Goal: Transaction & Acquisition: Book appointment/travel/reservation

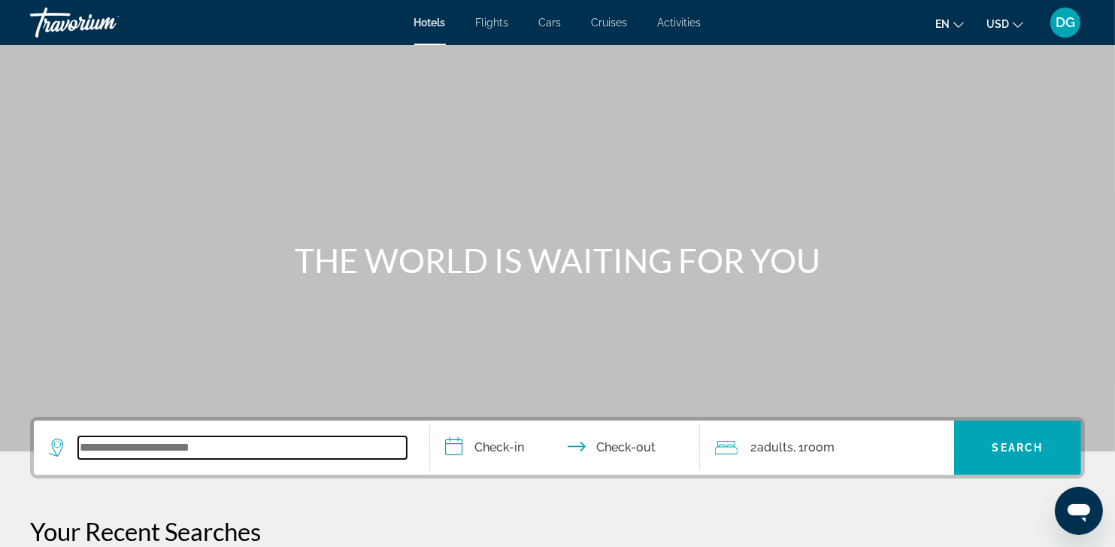
click at [144, 456] on input "Search widget" at bounding box center [242, 447] width 329 height 23
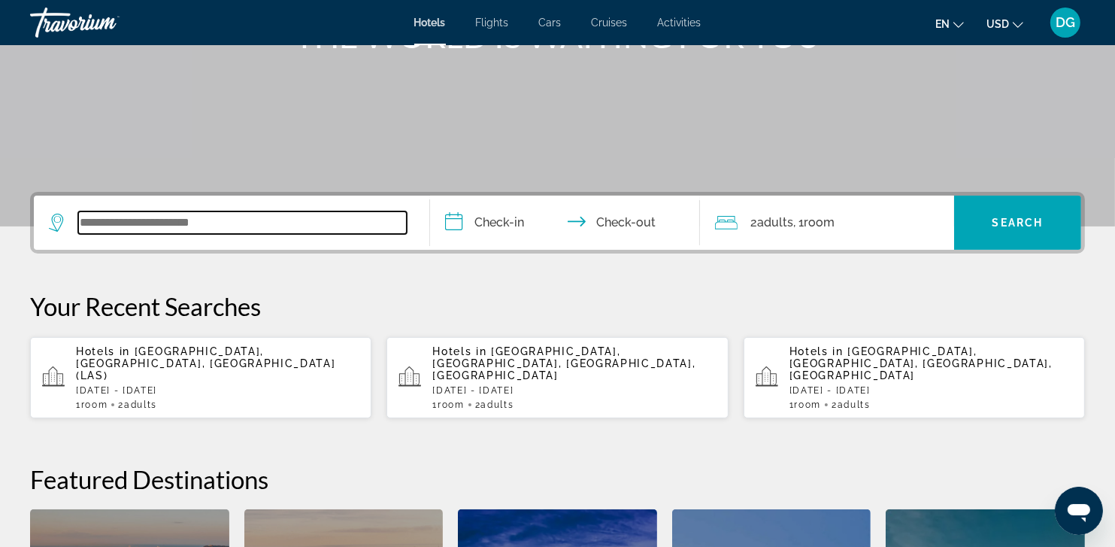
scroll to position [367, 0]
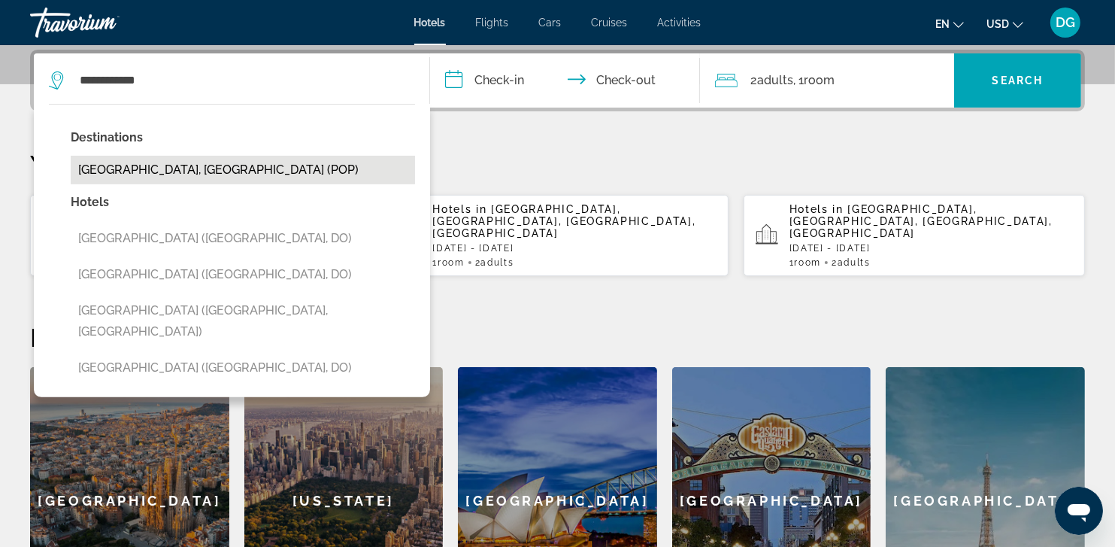
click at [219, 175] on button "[GEOGRAPHIC_DATA], [GEOGRAPHIC_DATA] (POP)" at bounding box center [243, 170] width 344 height 29
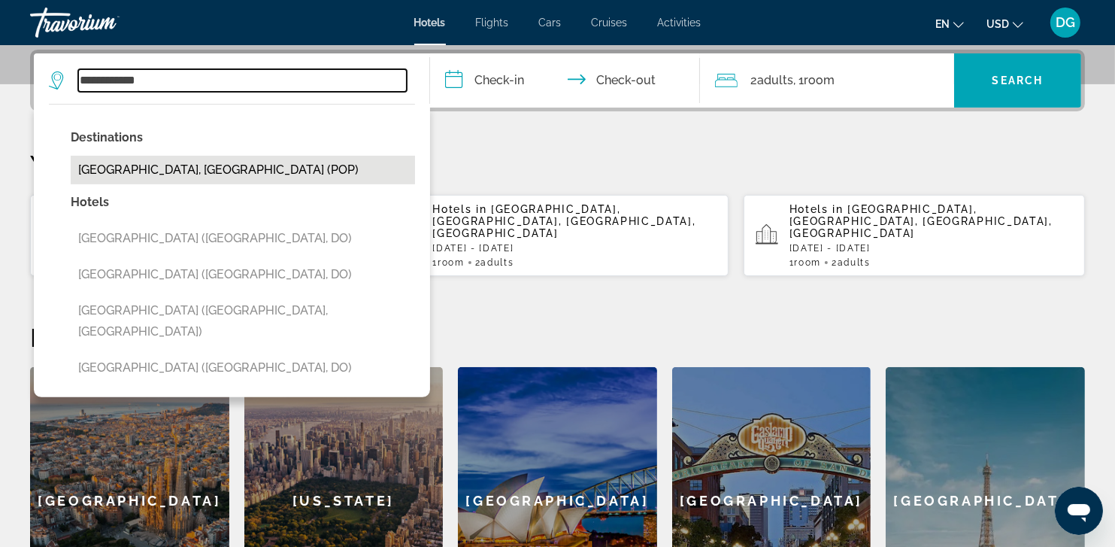
type input "**********"
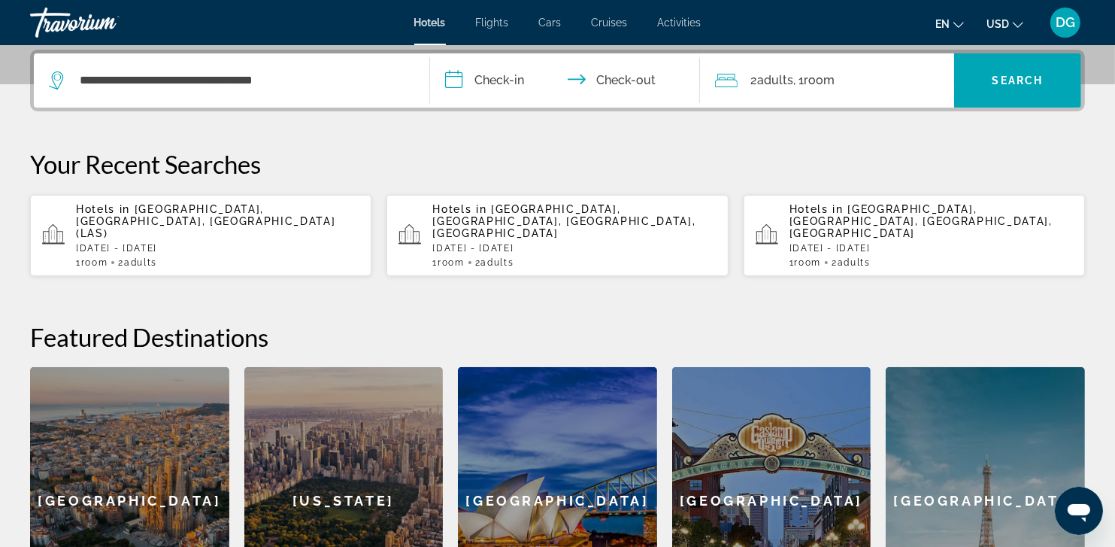
click at [518, 81] on input "**********" at bounding box center [567, 82] width 275 height 59
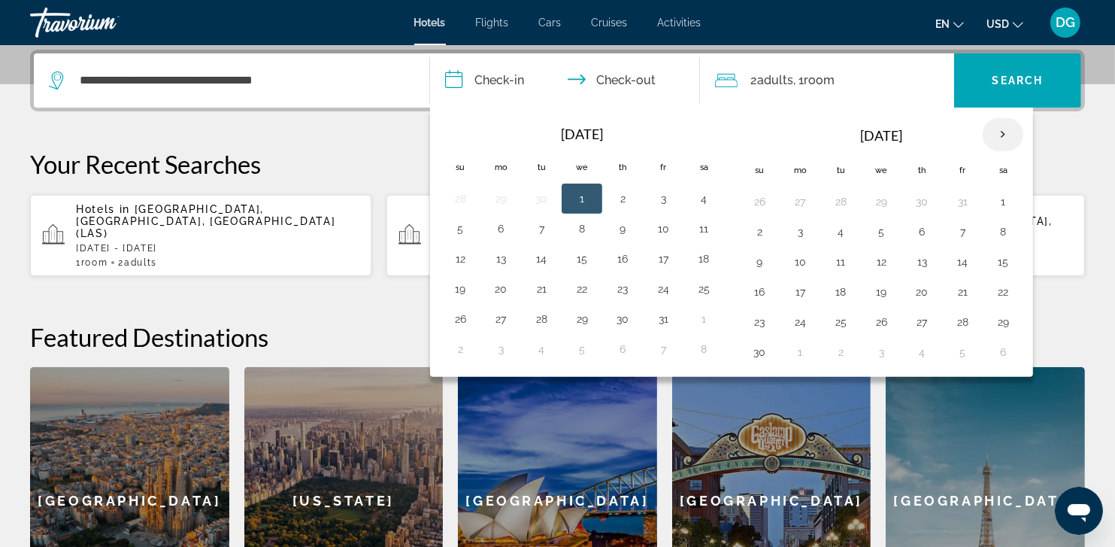
click at [1001, 132] on th "Next month" at bounding box center [1003, 134] width 41 height 33
click at [918, 236] on button "5" at bounding box center [922, 231] width 24 height 21
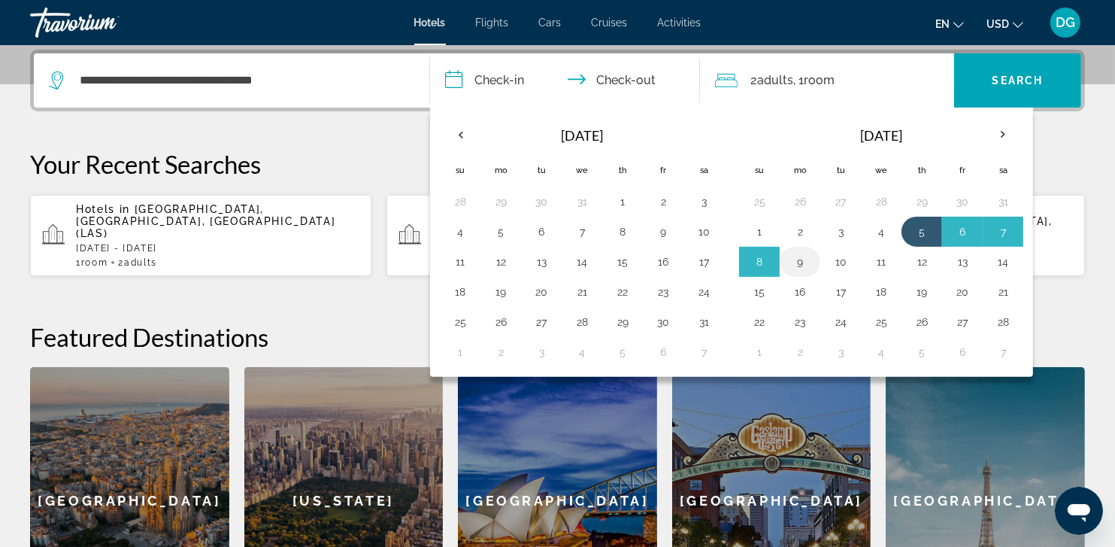
click at [805, 266] on button "9" at bounding box center [800, 261] width 24 height 21
type input "**********"
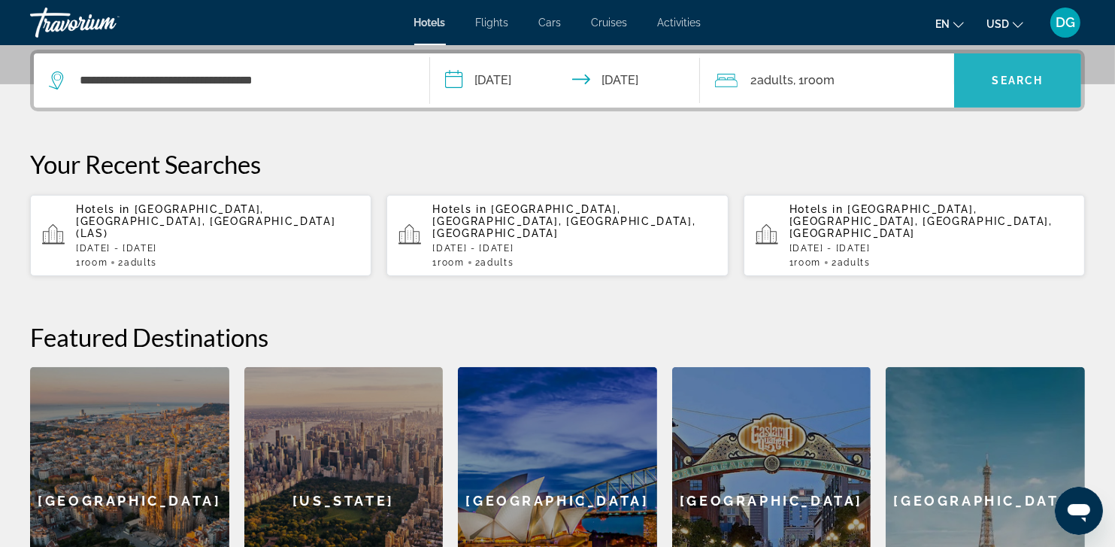
click at [1014, 83] on span "Search" at bounding box center [1018, 80] width 51 height 12
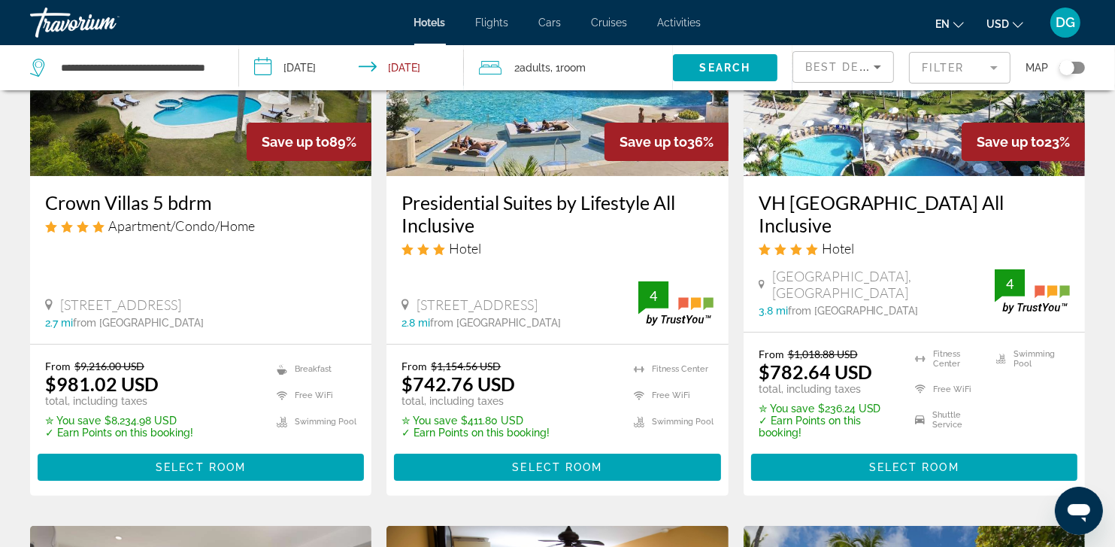
scroll to position [211, 0]
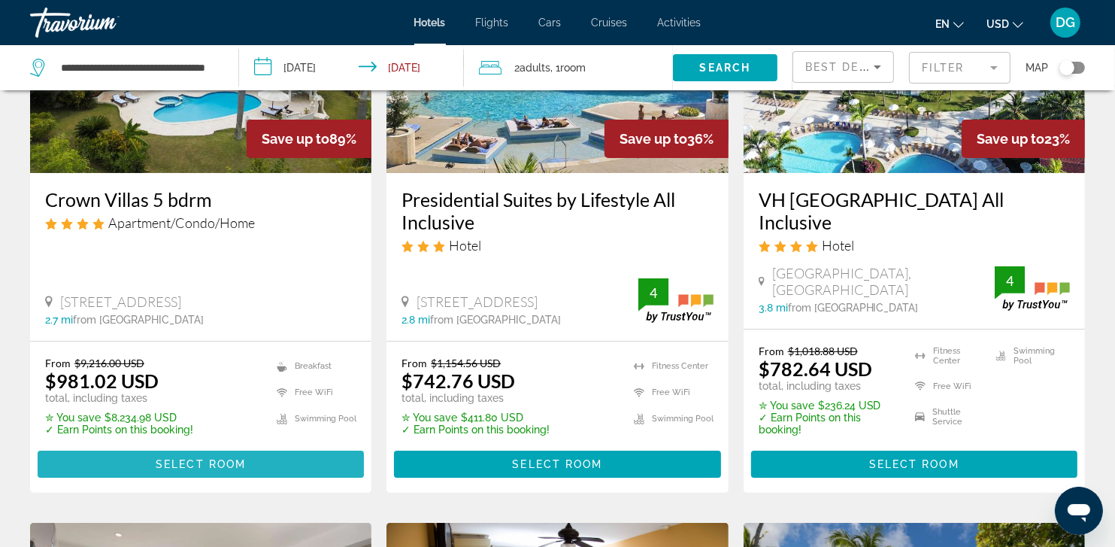
click at [185, 460] on span "Select Room" at bounding box center [201, 464] width 90 height 12
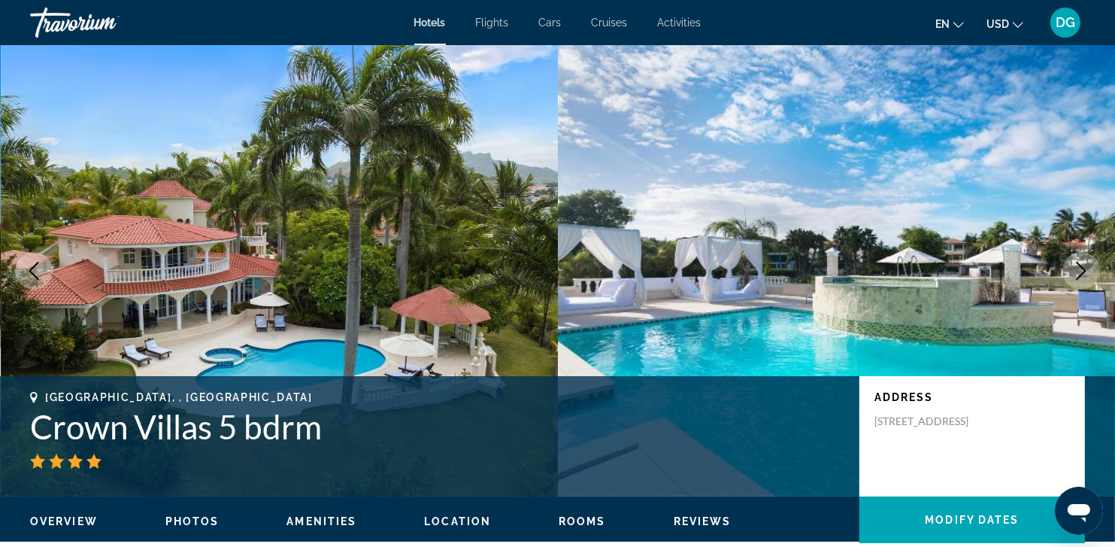
click at [1077, 270] on icon "Next image" at bounding box center [1082, 271] width 18 height 18
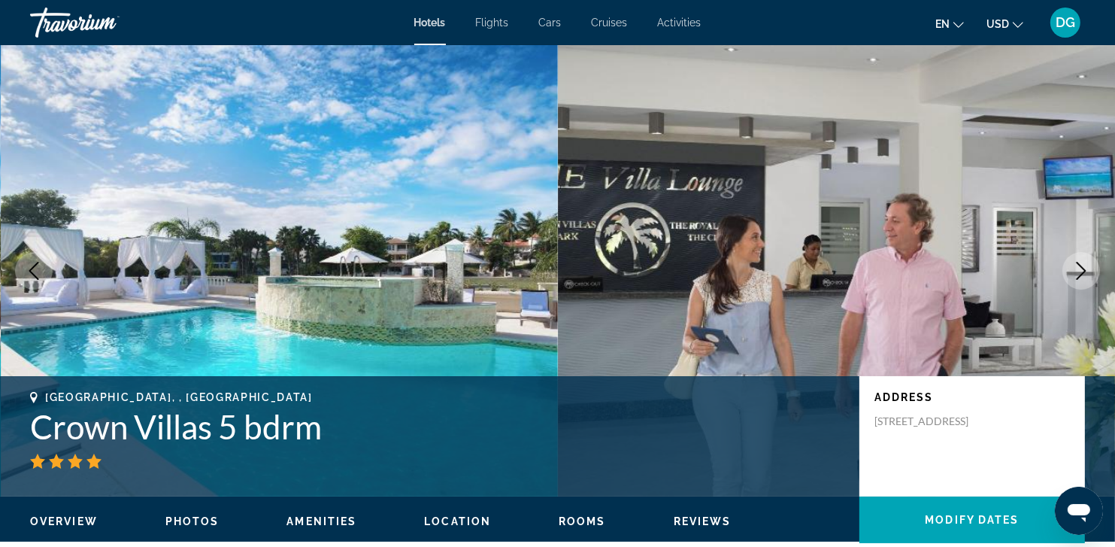
click at [1077, 270] on icon "Next image" at bounding box center [1082, 271] width 18 height 18
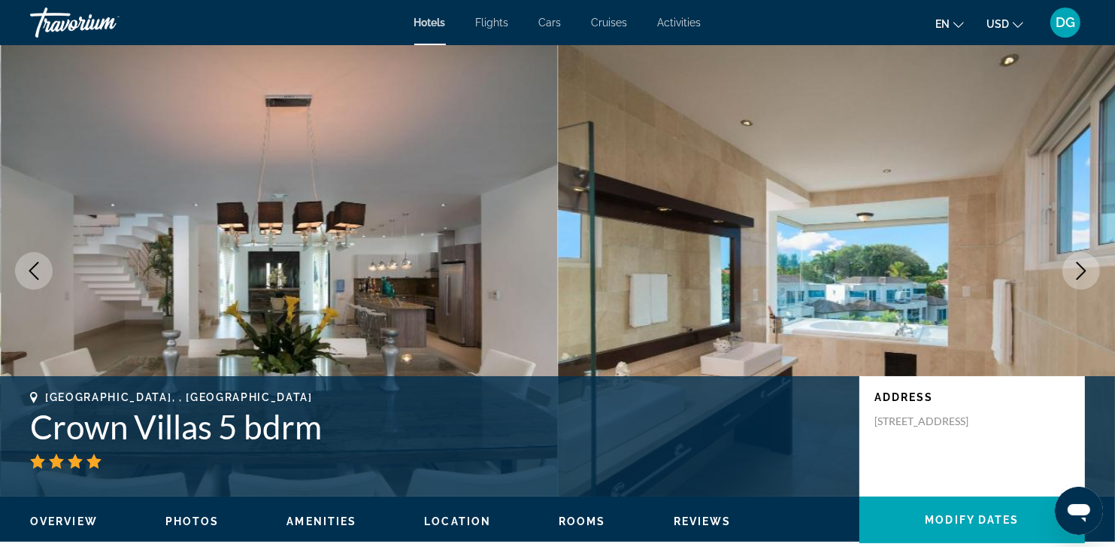
click at [1079, 278] on icon "Next image" at bounding box center [1082, 271] width 10 height 18
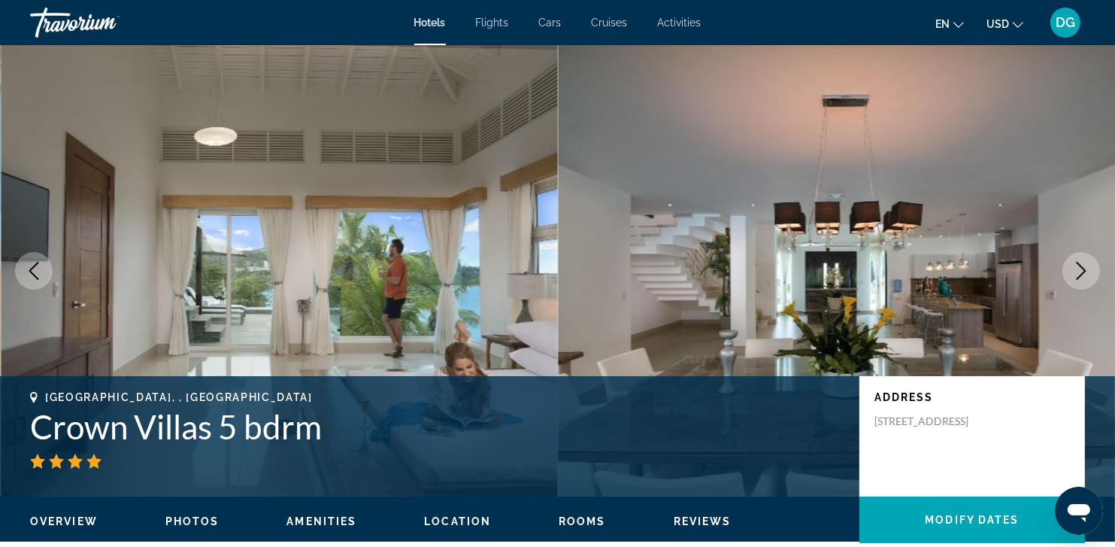
click at [1079, 279] on icon "Next image" at bounding box center [1082, 271] width 18 height 18
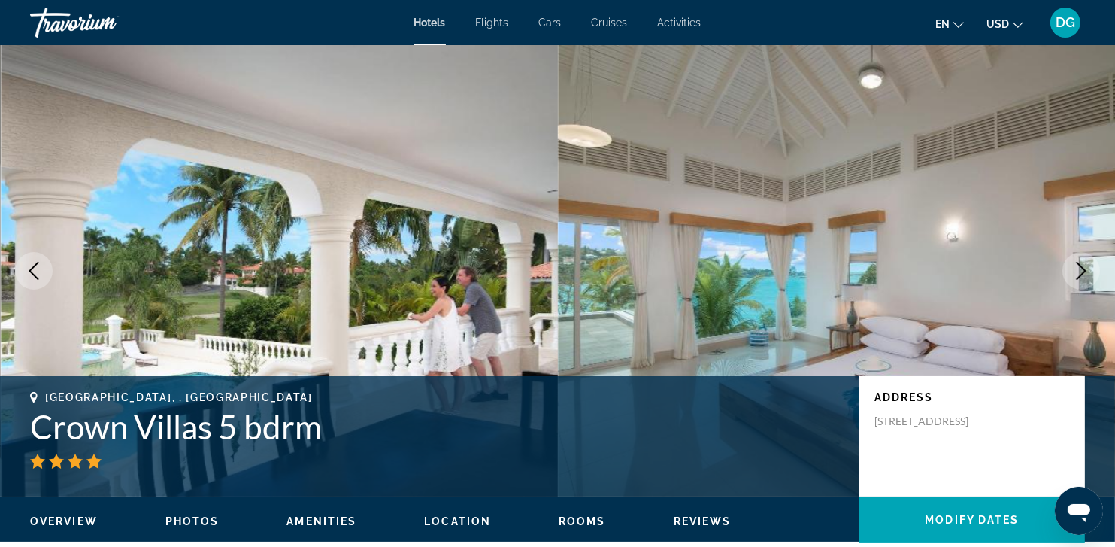
click at [1079, 279] on icon "Next image" at bounding box center [1082, 271] width 18 height 18
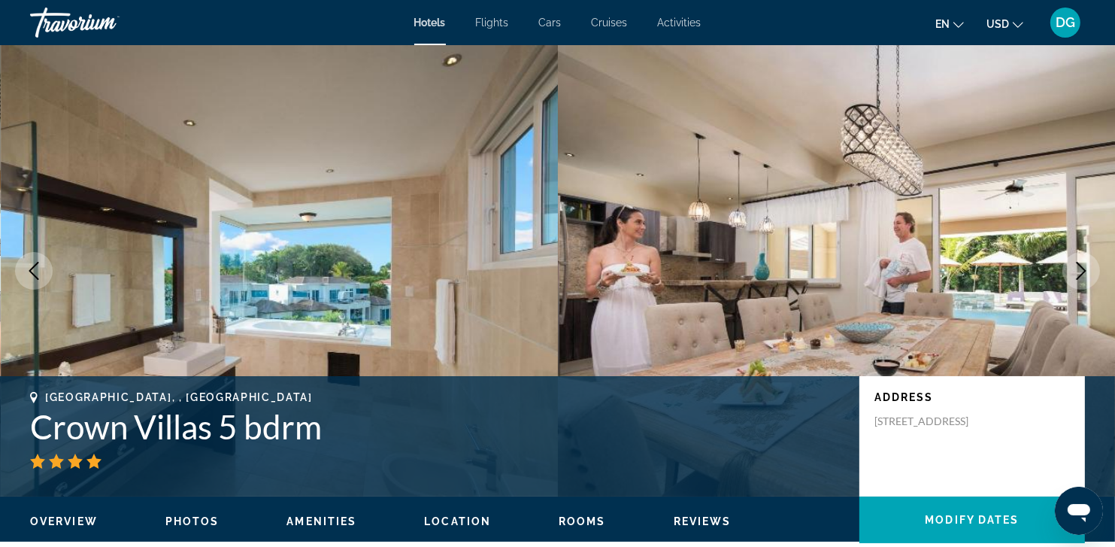
click at [1079, 279] on icon "Next image" at bounding box center [1082, 271] width 18 height 18
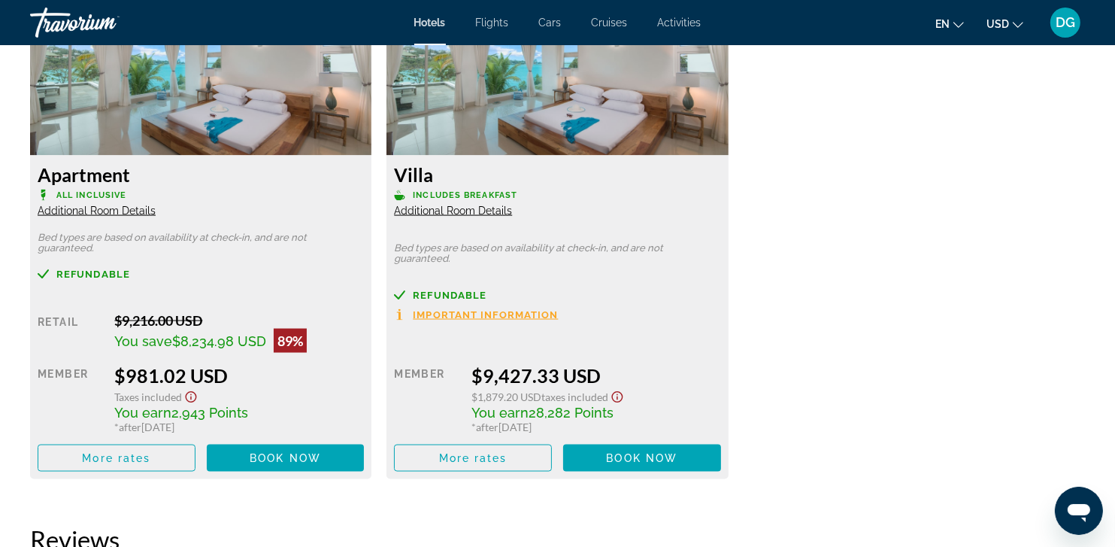
scroll to position [2163, 0]
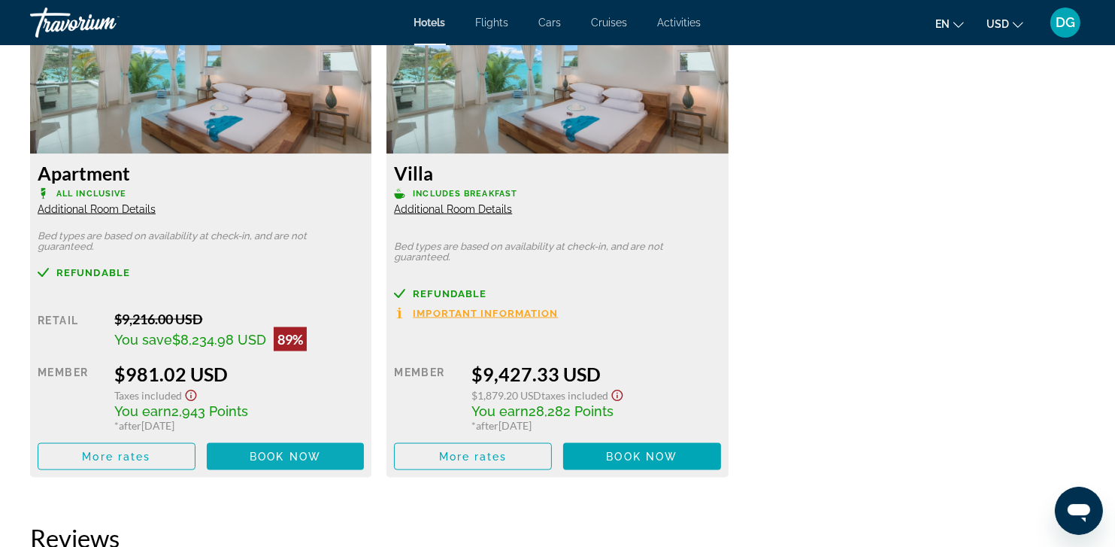
click at [257, 451] on span "Book now" at bounding box center [285, 457] width 71 height 12
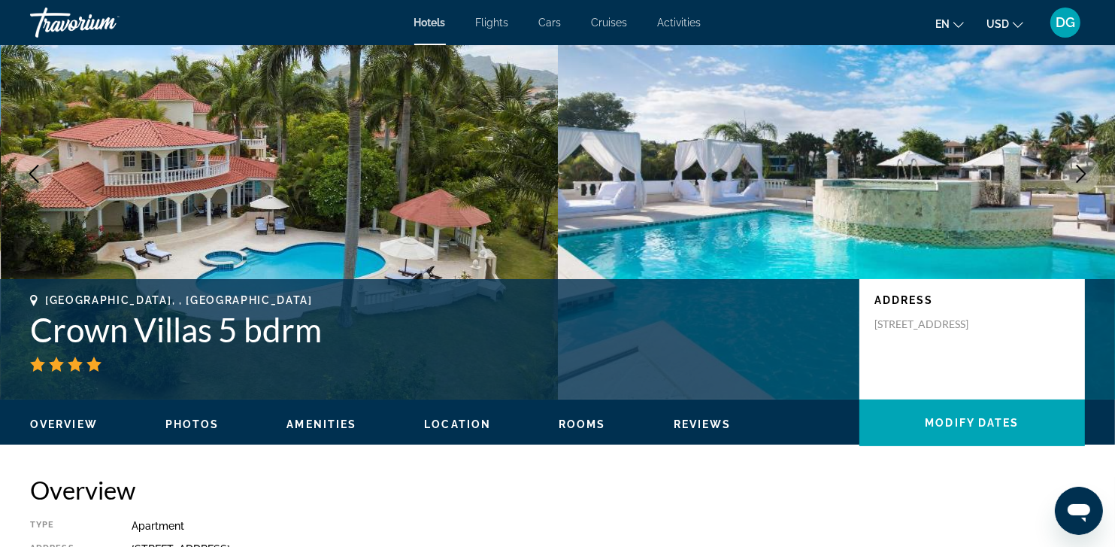
scroll to position [60, 0]
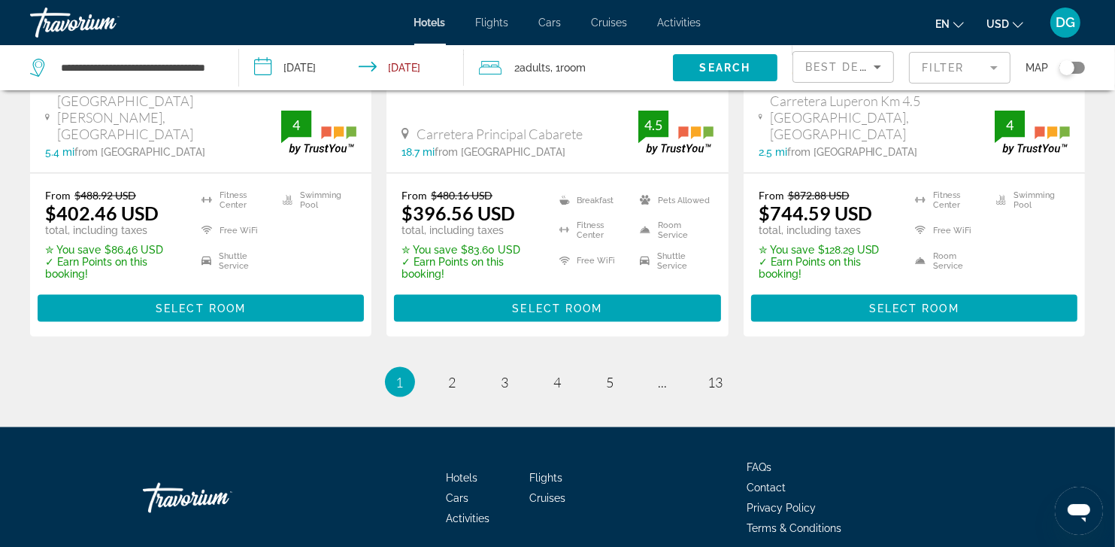
scroll to position [2155, 0]
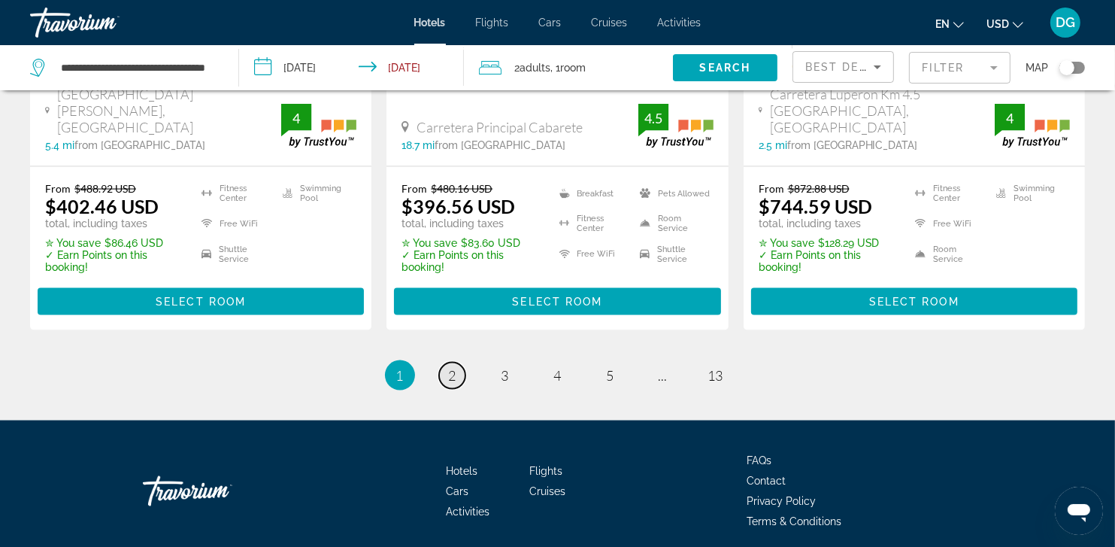
click at [450, 367] on span "2" at bounding box center [453, 375] width 8 height 17
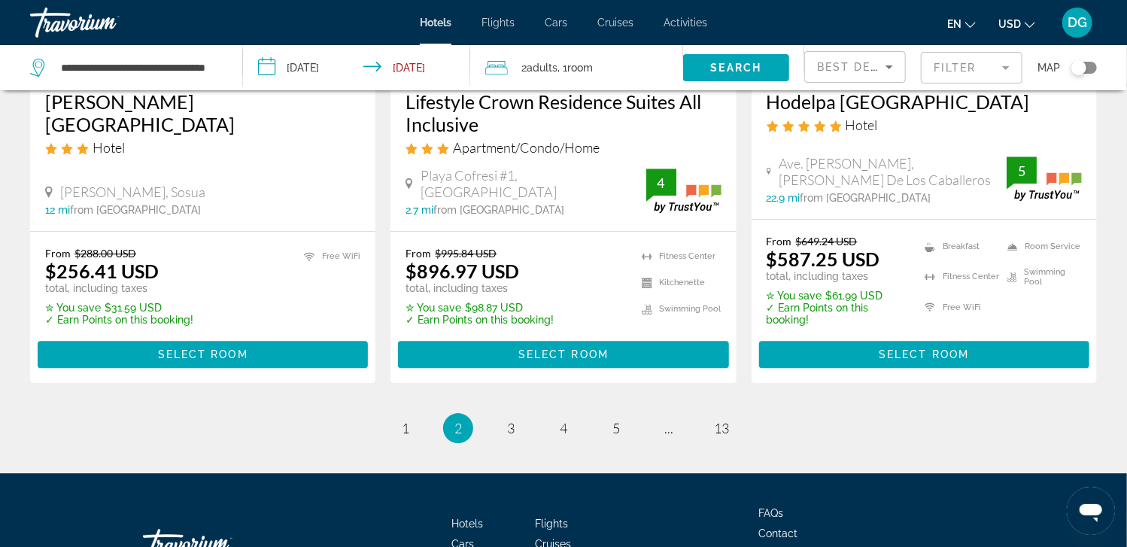
scroll to position [2142, 0]
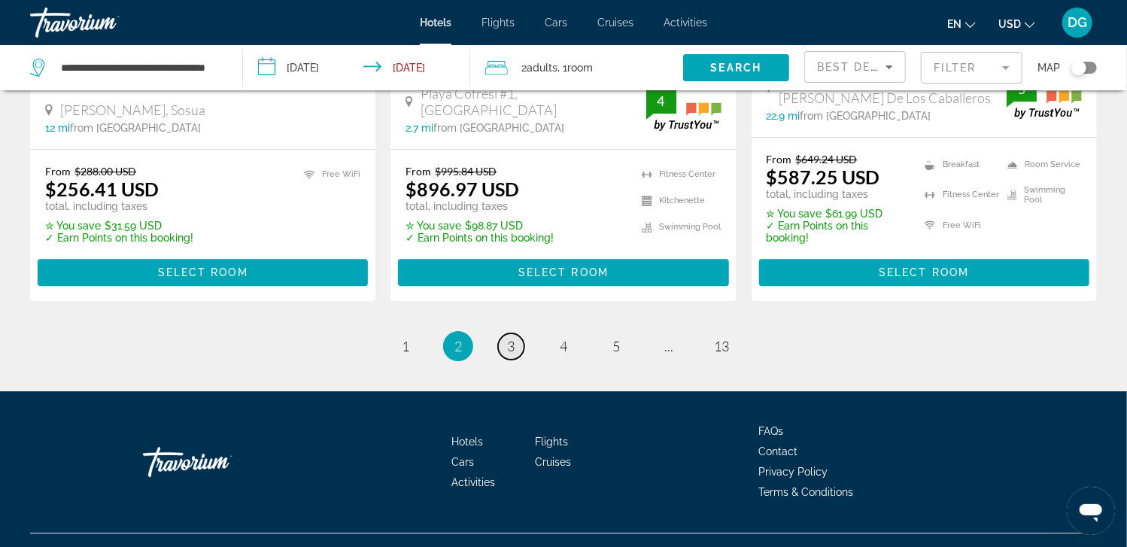
click at [511, 338] on span "3" at bounding box center [511, 346] width 8 height 17
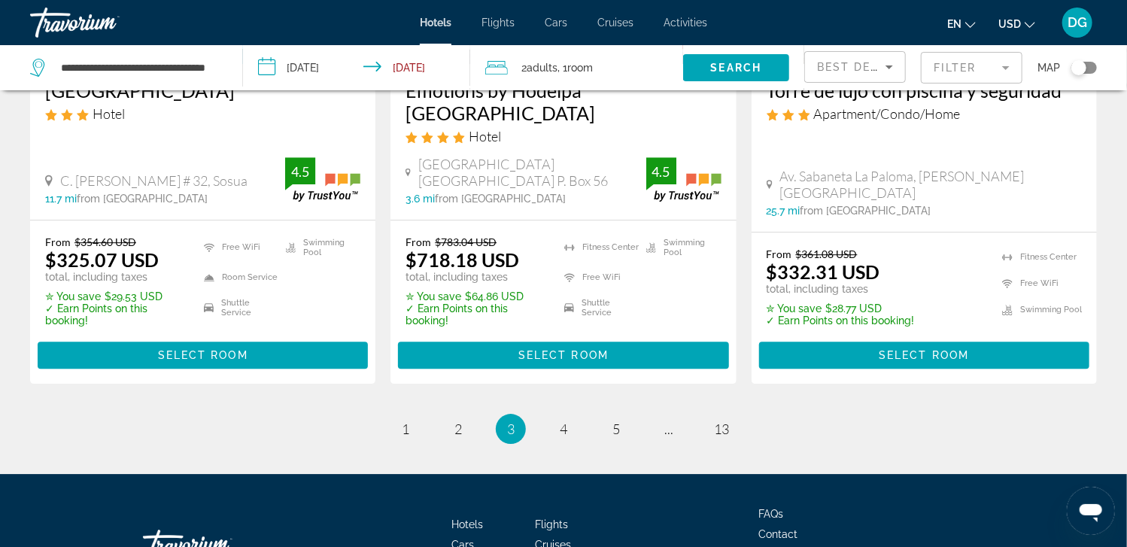
scroll to position [2128, 0]
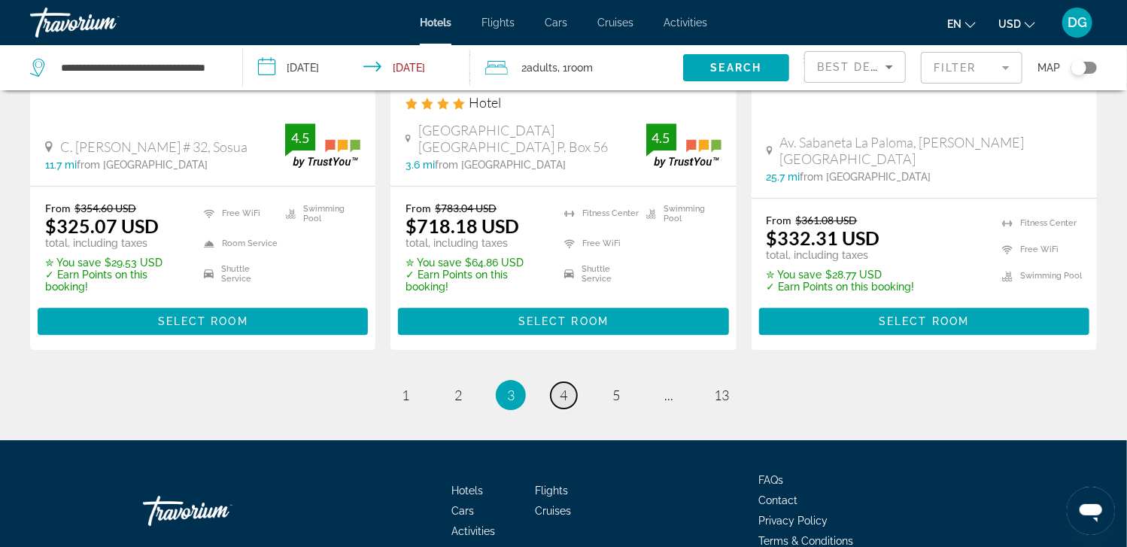
click at [568, 382] on link "page 4" at bounding box center [564, 395] width 26 height 26
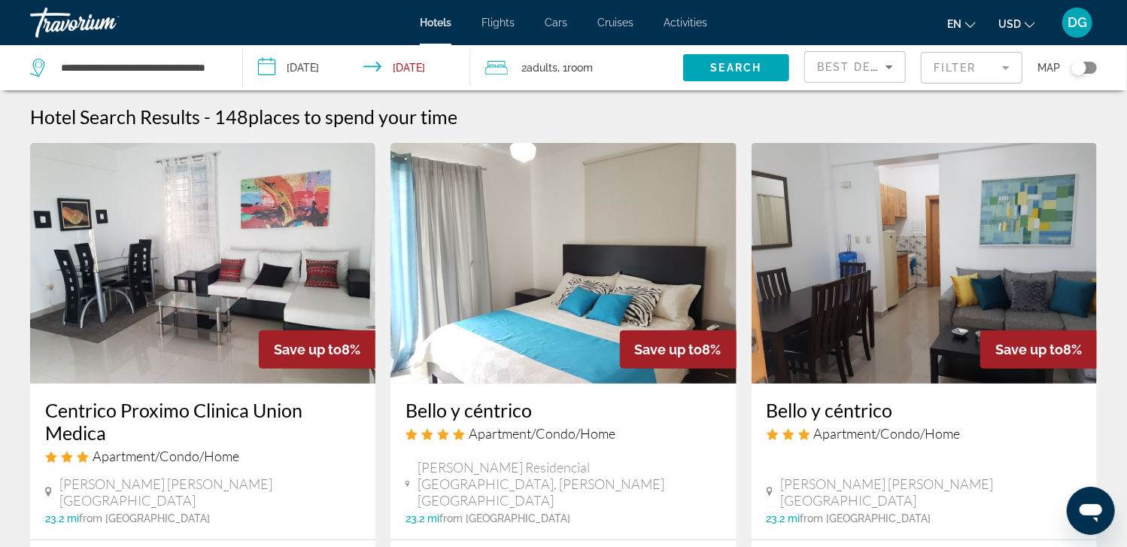
click at [993, 65] on mat-form-field "Filter" at bounding box center [972, 68] width 102 height 32
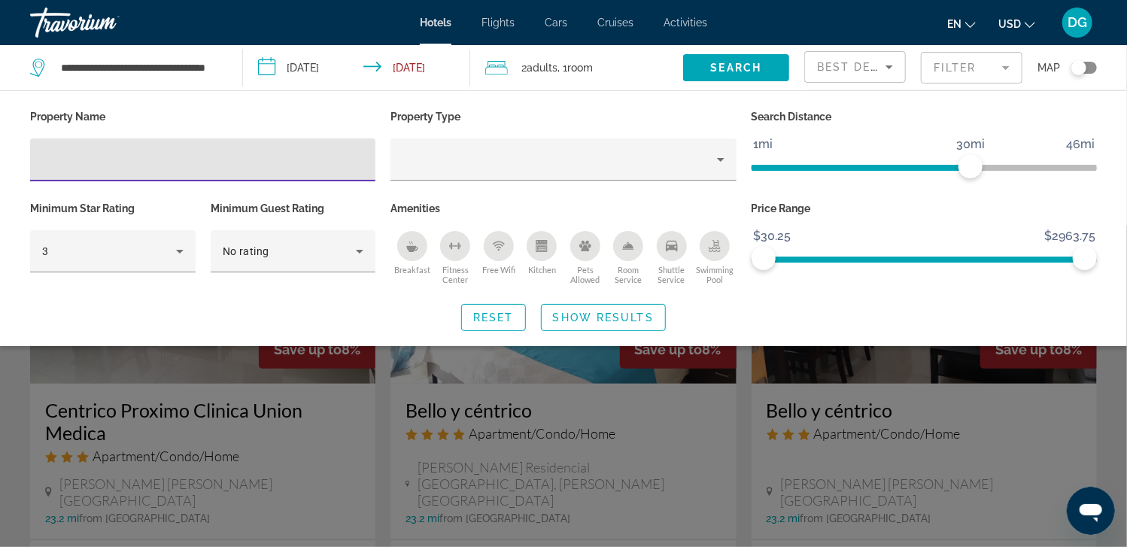
click at [290, 161] on input "Hotel Filters" at bounding box center [202, 160] width 321 height 18
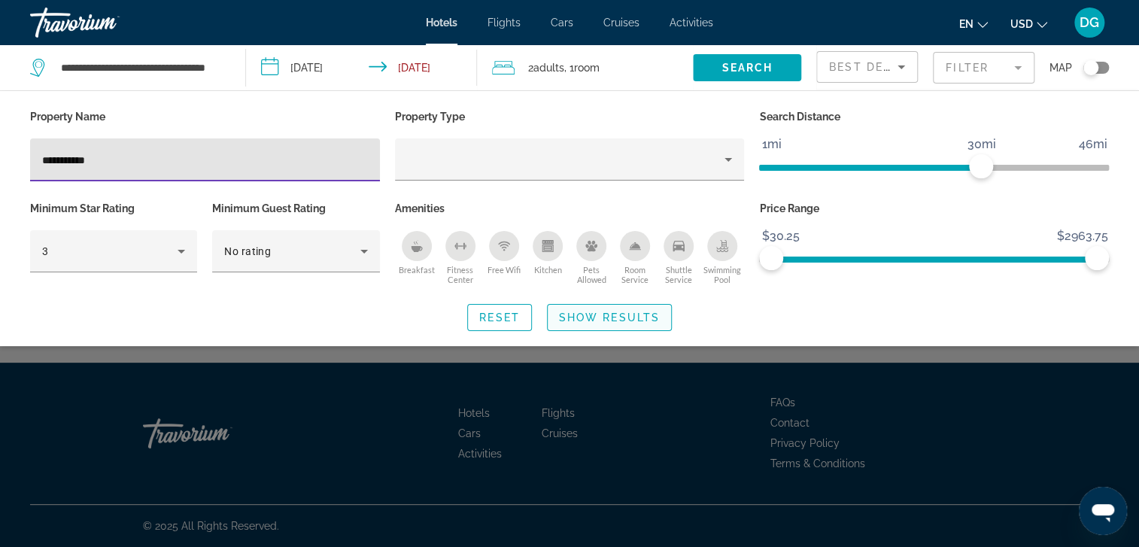
type input "**********"
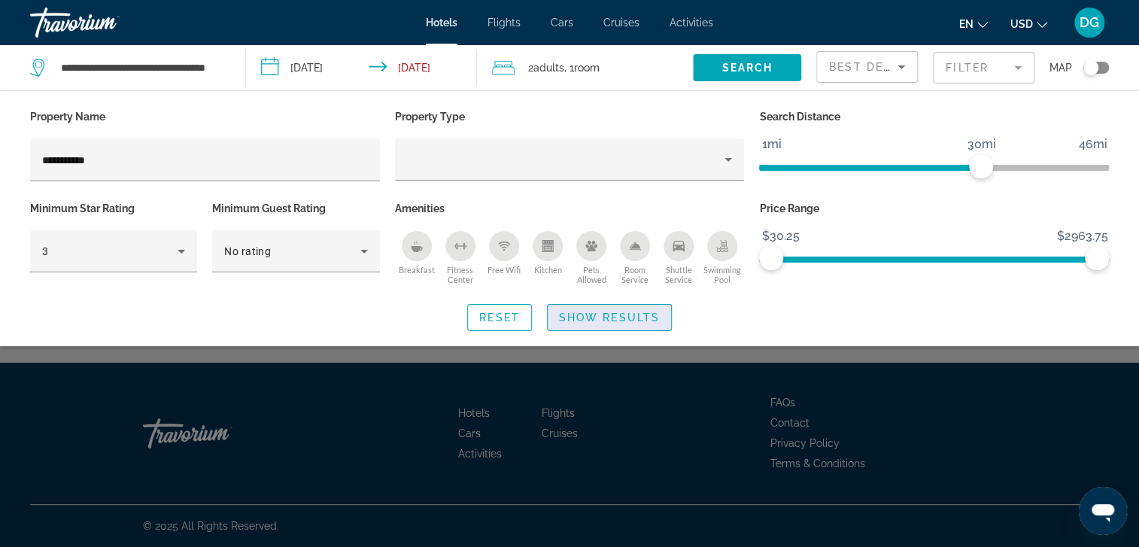
click at [587, 311] on span "Show Results" at bounding box center [609, 317] width 101 height 12
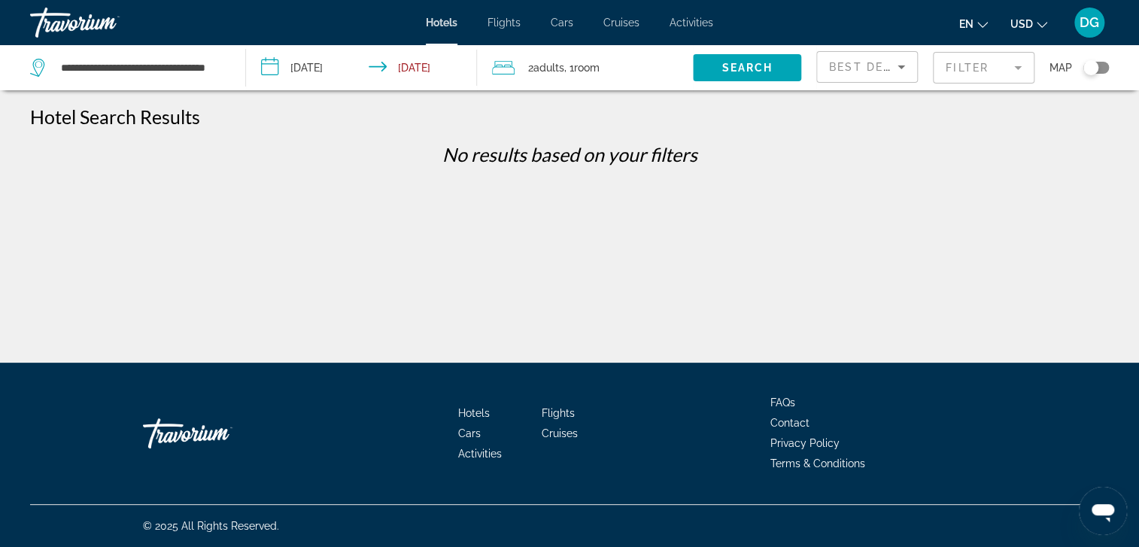
click at [980, 68] on mat-form-field "Filter" at bounding box center [984, 68] width 102 height 32
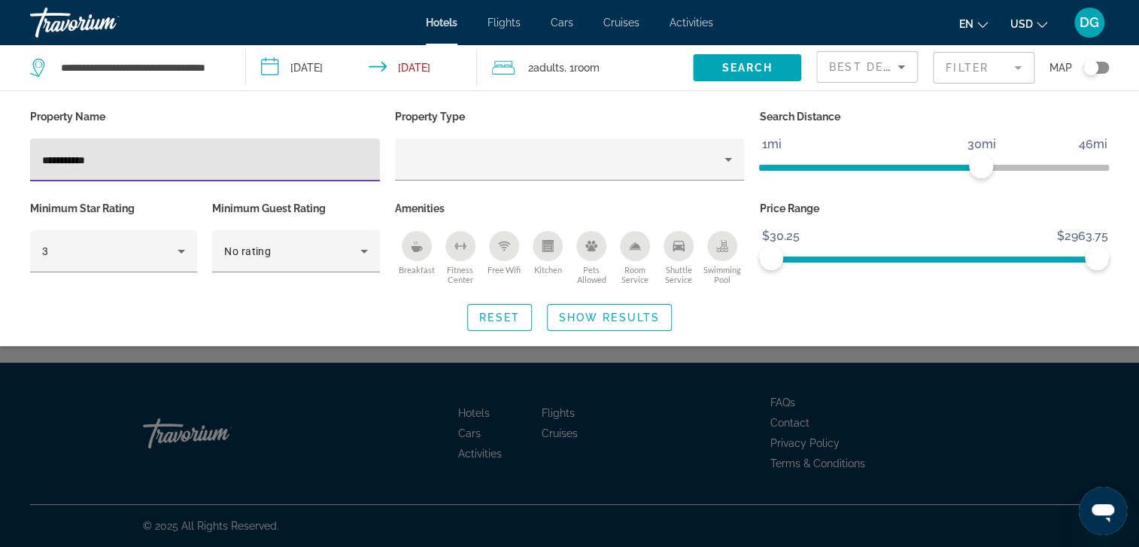
click at [253, 161] on input "**********" at bounding box center [205, 160] width 326 height 18
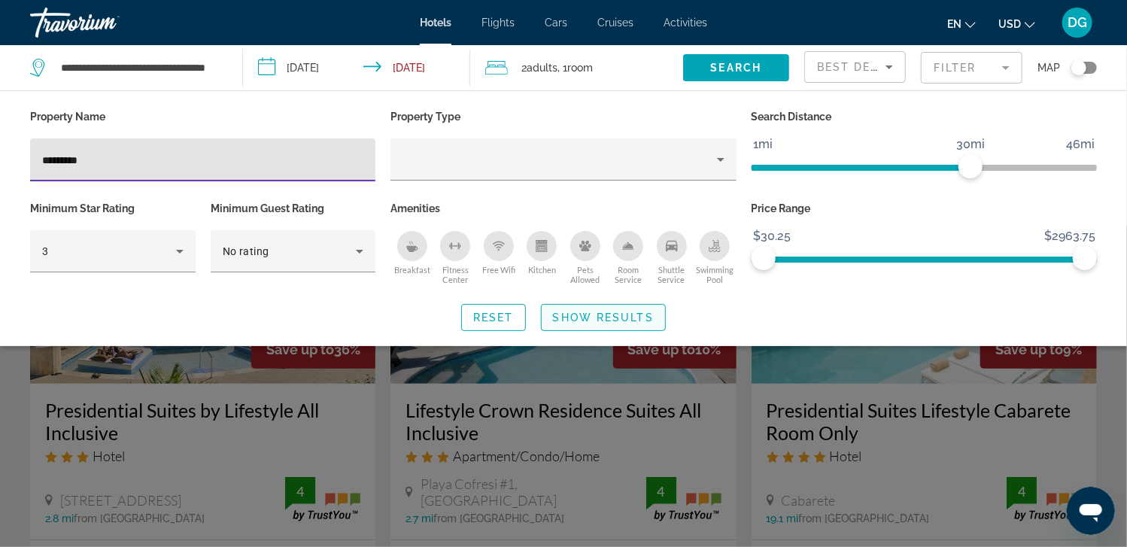
type input "*********"
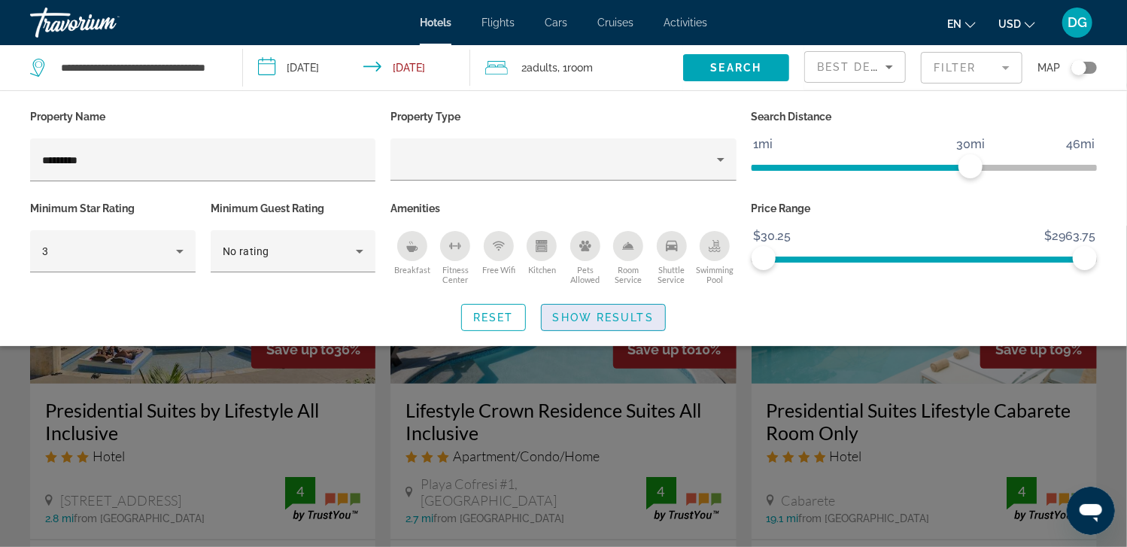
click at [593, 317] on span "Show Results" at bounding box center [603, 317] width 101 height 12
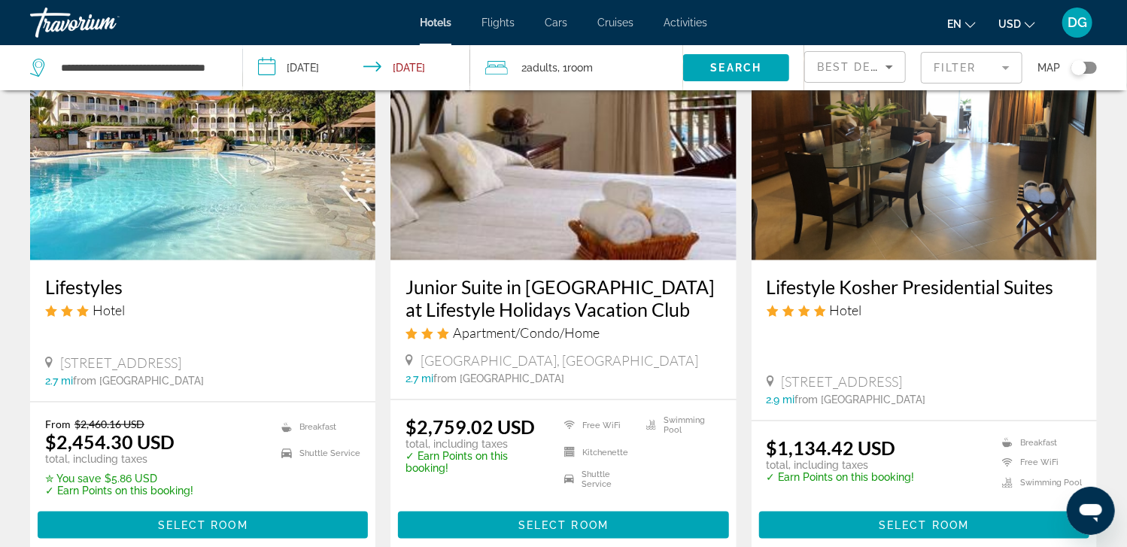
scroll to position [730, 0]
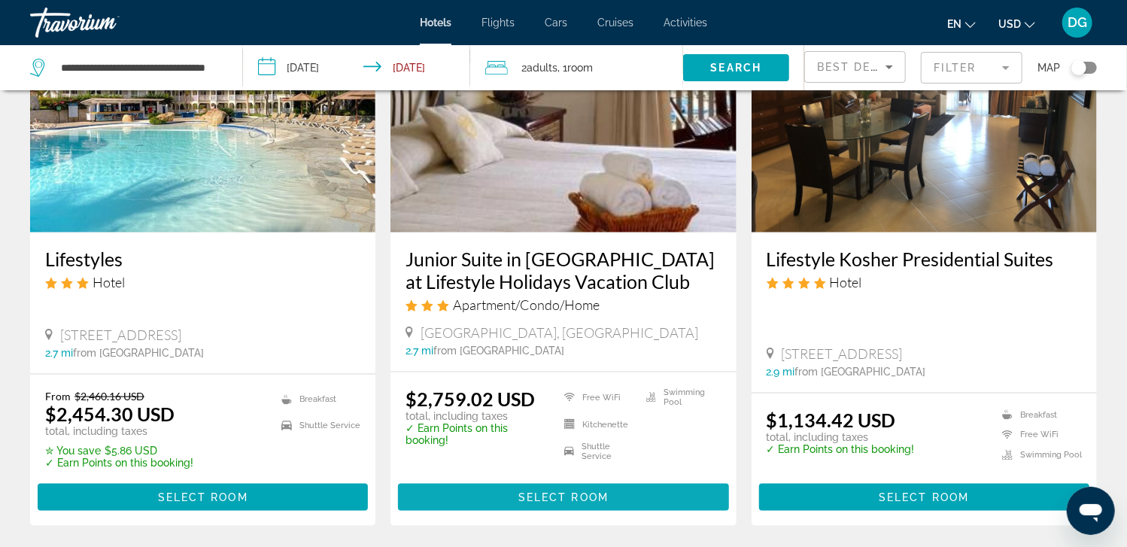
click at [573, 494] on span "Select Room" at bounding box center [563, 497] width 90 height 12
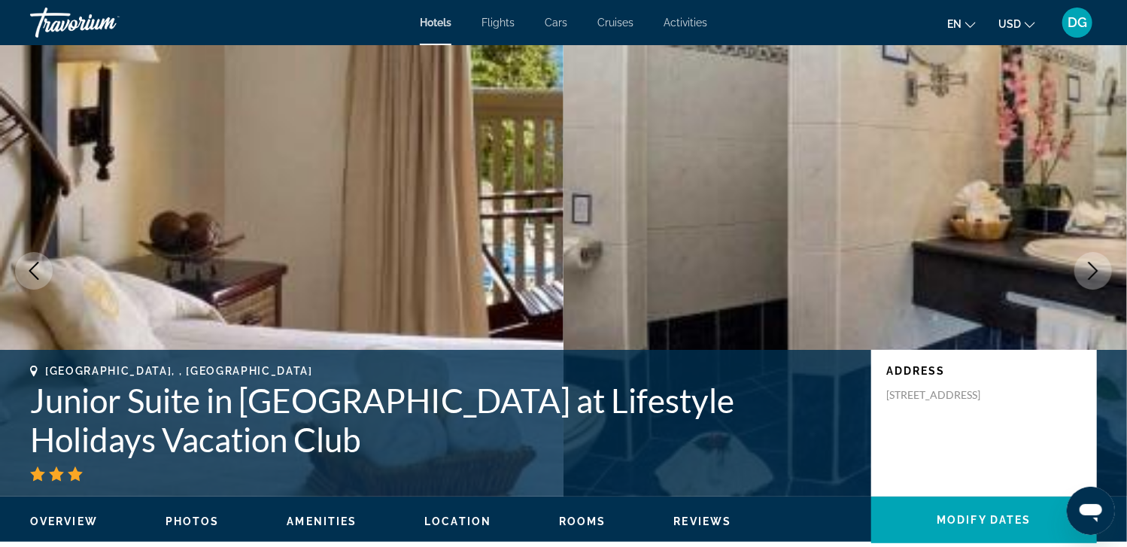
click at [1095, 278] on icon "Next image" at bounding box center [1093, 271] width 18 height 18
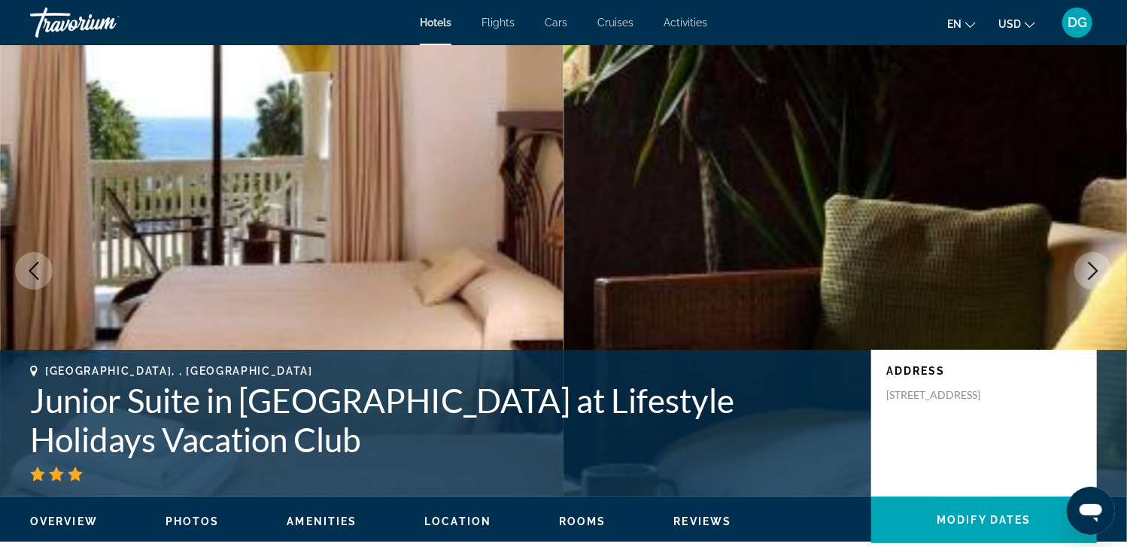
click at [1095, 280] on button "Next image" at bounding box center [1093, 271] width 38 height 38
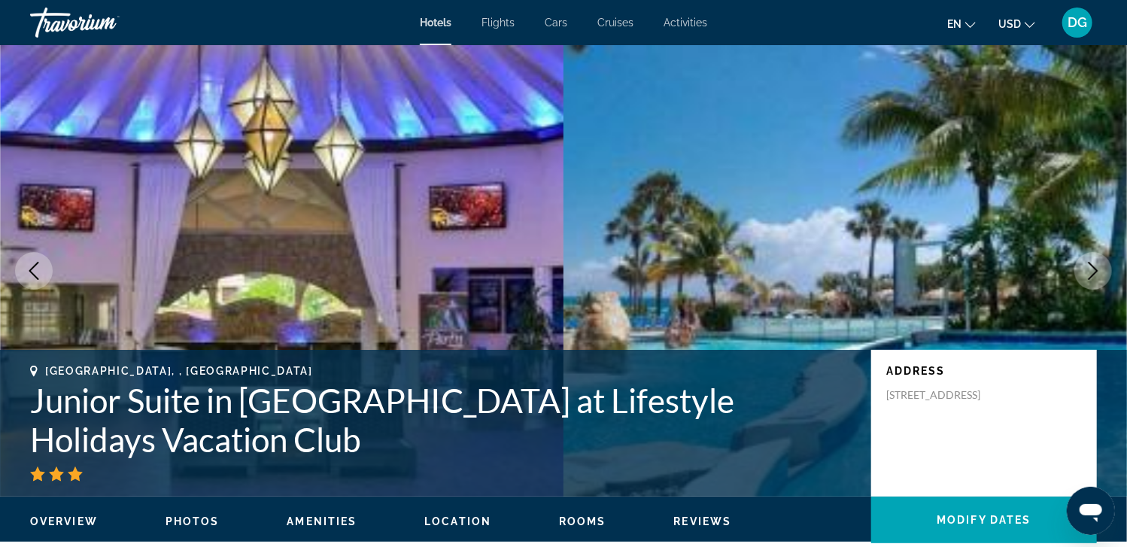
click at [1099, 287] on button "Next image" at bounding box center [1093, 271] width 38 height 38
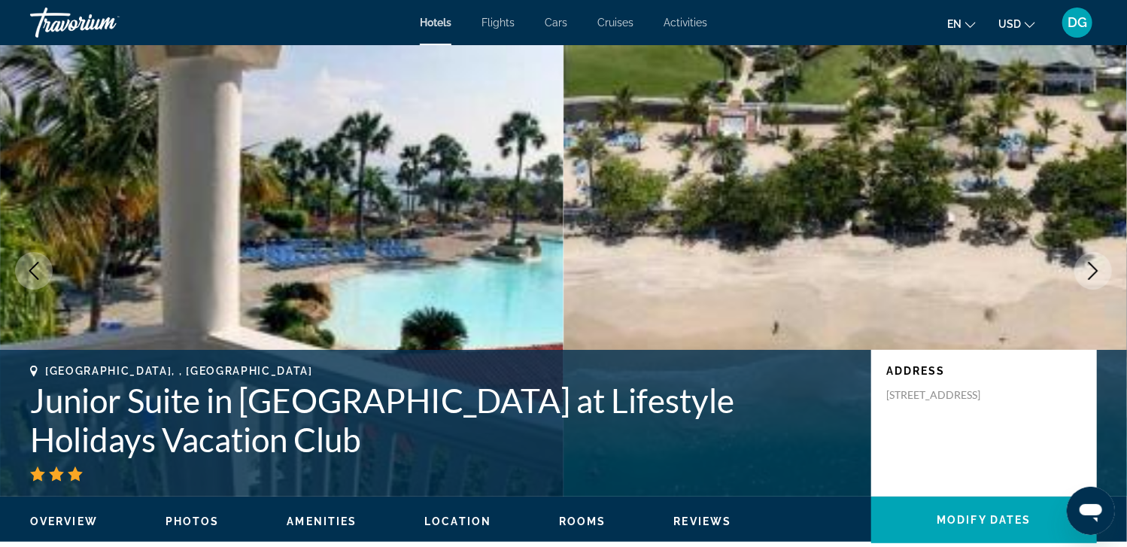
click at [1101, 291] on img "Main content" at bounding box center [844, 270] width 563 height 451
click at [1092, 277] on icon "Next image" at bounding box center [1093, 271] width 18 height 18
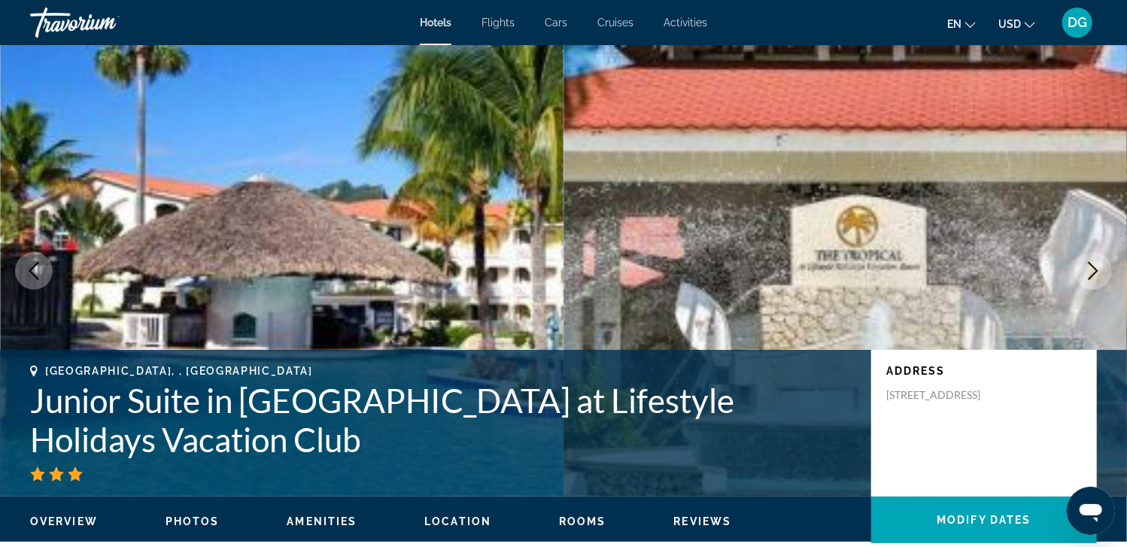
click at [1092, 279] on icon "Next image" at bounding box center [1093, 271] width 18 height 18
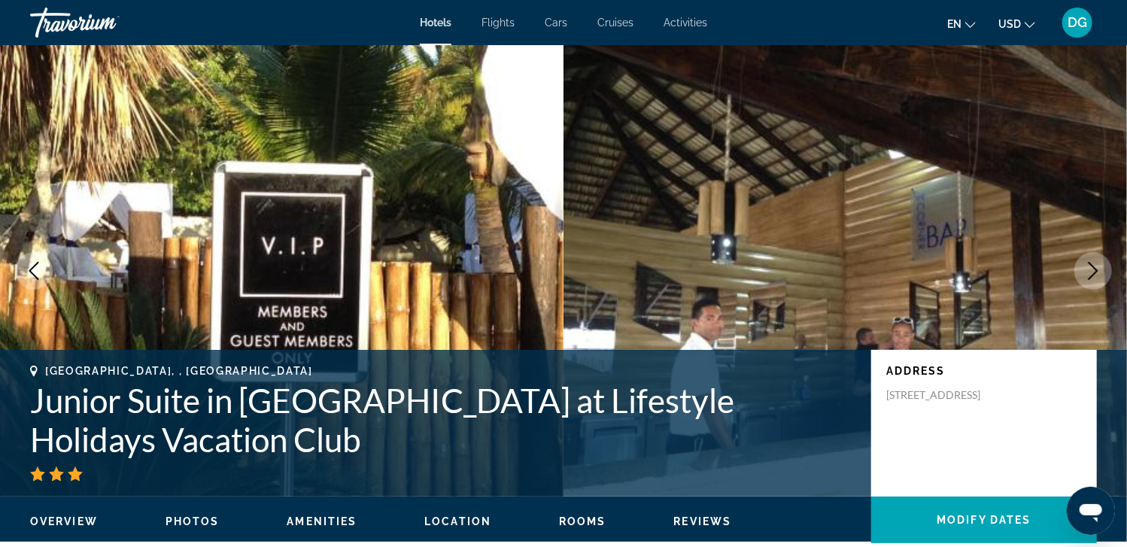
click at [1092, 282] on button "Next image" at bounding box center [1093, 271] width 38 height 38
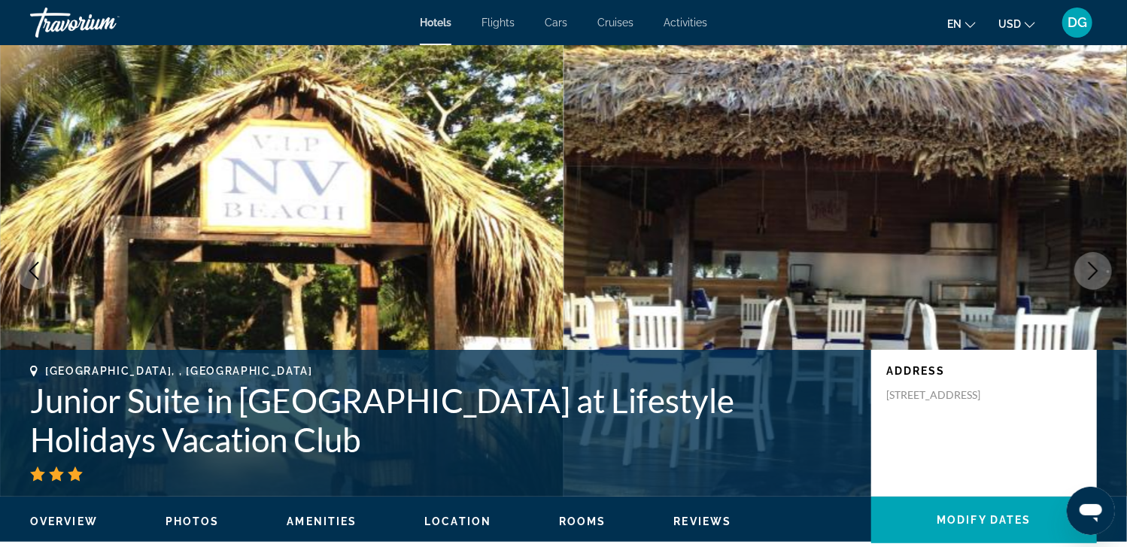
click at [1093, 284] on button "Next image" at bounding box center [1093, 271] width 38 height 38
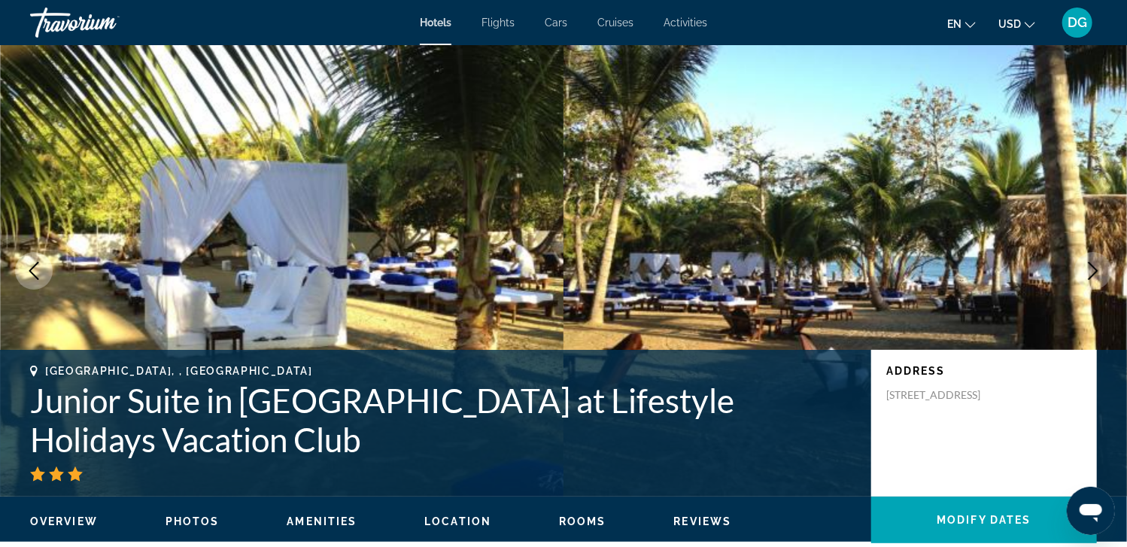
click at [1095, 290] on img "Main content" at bounding box center [844, 270] width 563 height 451
click at [1092, 281] on button "Next image" at bounding box center [1093, 271] width 38 height 38
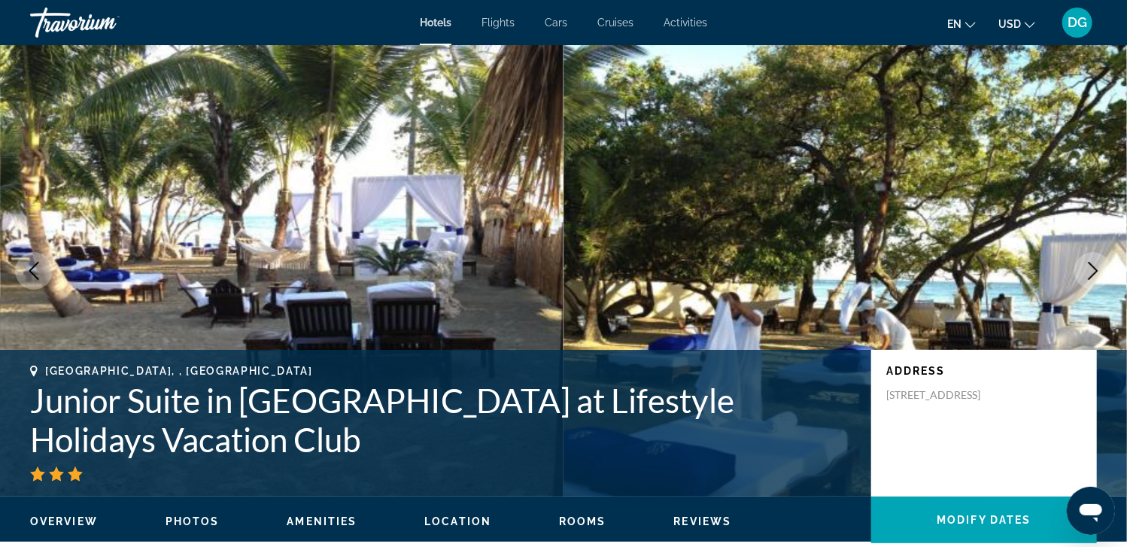
click at [1092, 278] on icon "Next image" at bounding box center [1093, 271] width 18 height 18
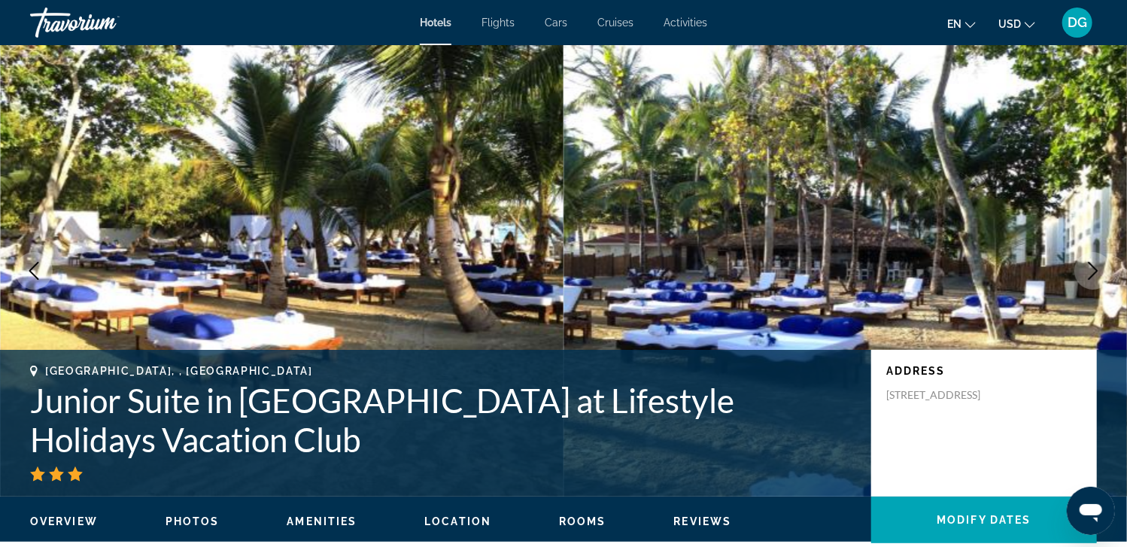
click at [1091, 272] on icon "Next image" at bounding box center [1093, 271] width 18 height 18
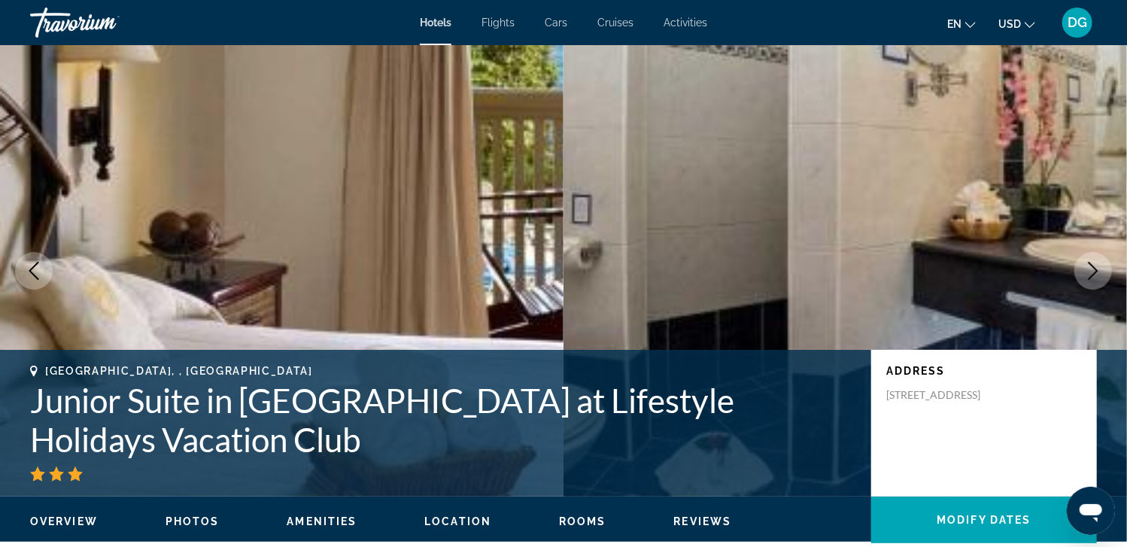
click at [1091, 272] on icon "Next image" at bounding box center [1093, 271] width 18 height 18
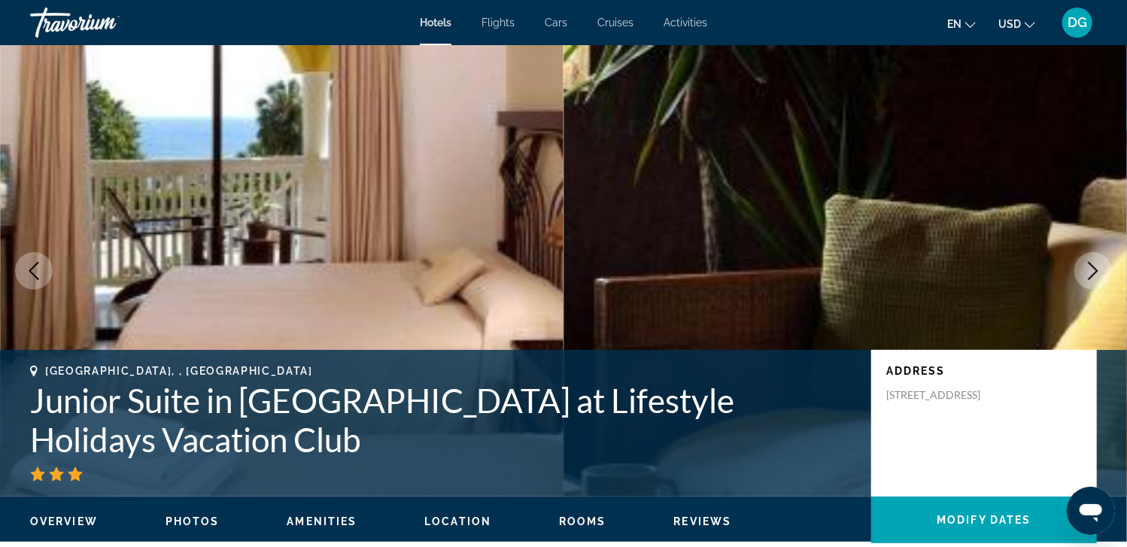
click at [1091, 272] on icon "Next image" at bounding box center [1093, 271] width 18 height 18
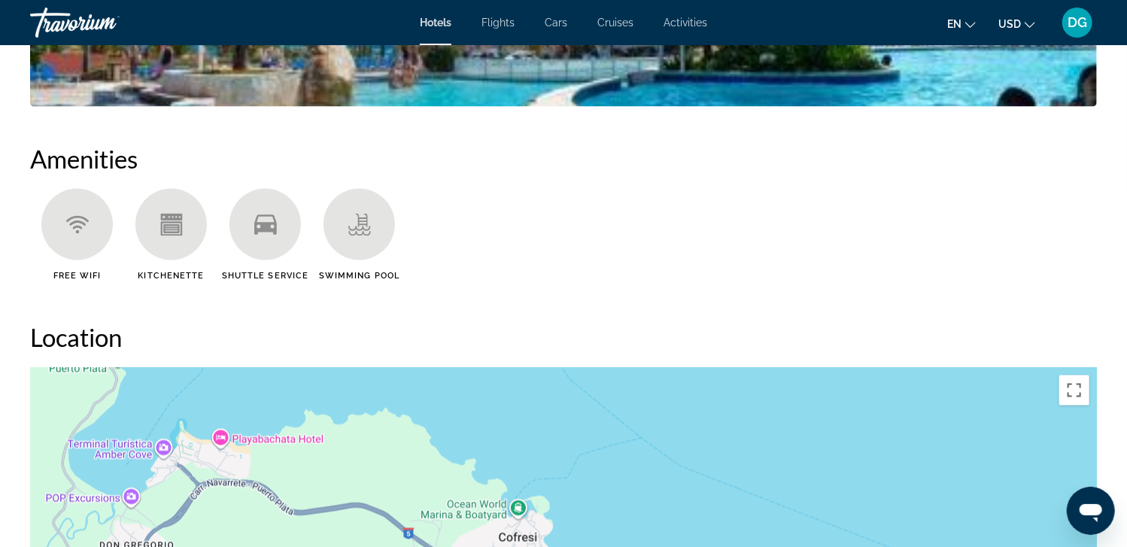
scroll to position [1063, 0]
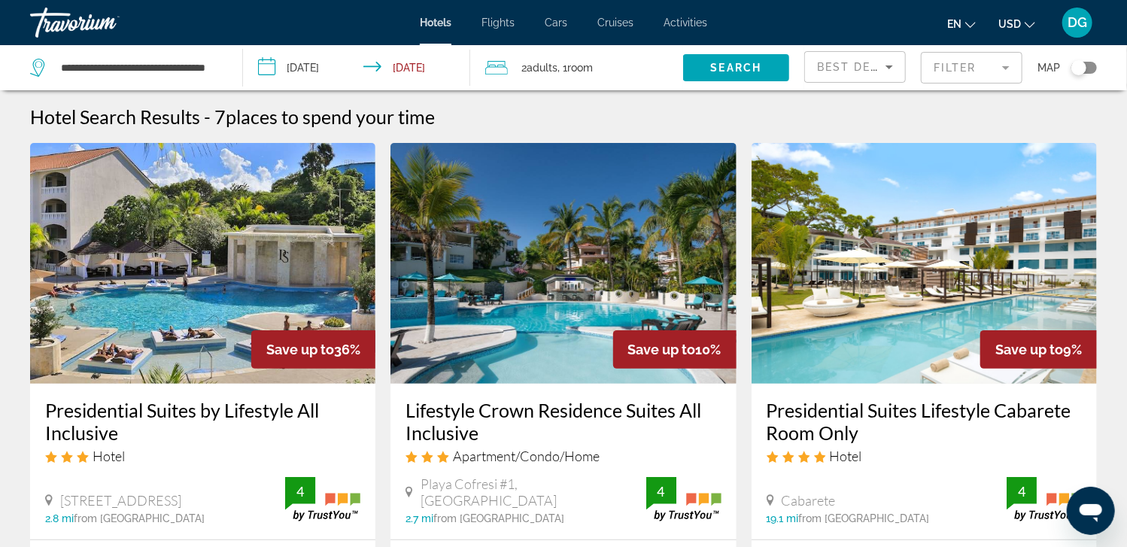
click at [785, 117] on div "Hotel Search Results - 7 places to spend your time" at bounding box center [563, 116] width 1067 height 23
